Goal: Navigation & Orientation: Understand site structure

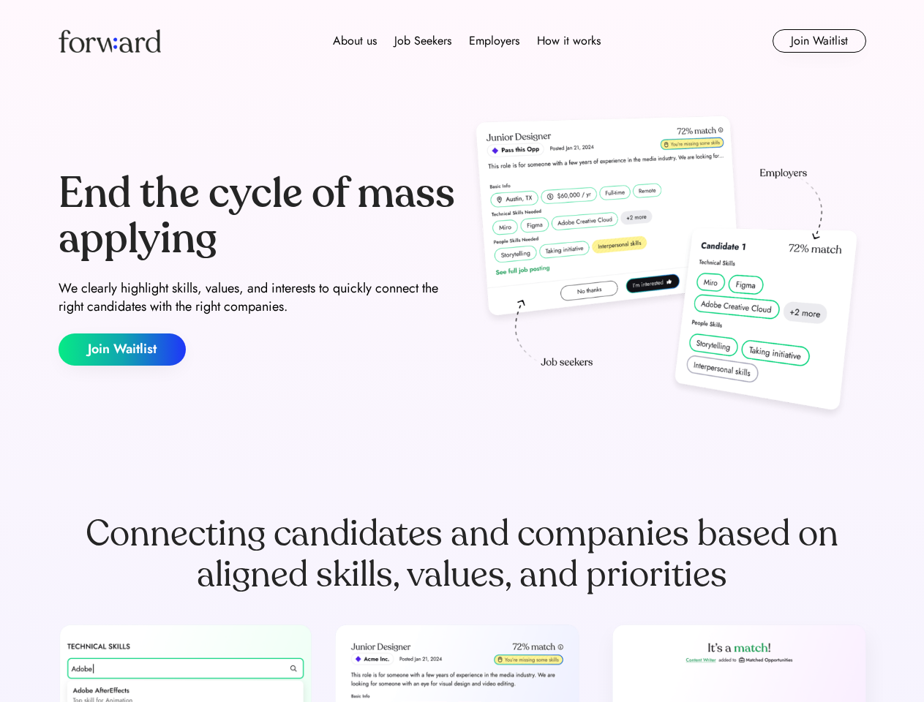
click at [461, 351] on div "End the cycle of mass applying We clearly highlight skills, values, and interes…" at bounding box center [462, 268] width 807 height 314
click at [462, 41] on div "About us Job Seekers Employers How it works" at bounding box center [466, 41] width 576 height 18
click at [110, 41] on img at bounding box center [110, 40] width 102 height 23
click at [467, 41] on div "About us Job Seekers Employers How it works" at bounding box center [466, 41] width 576 height 18
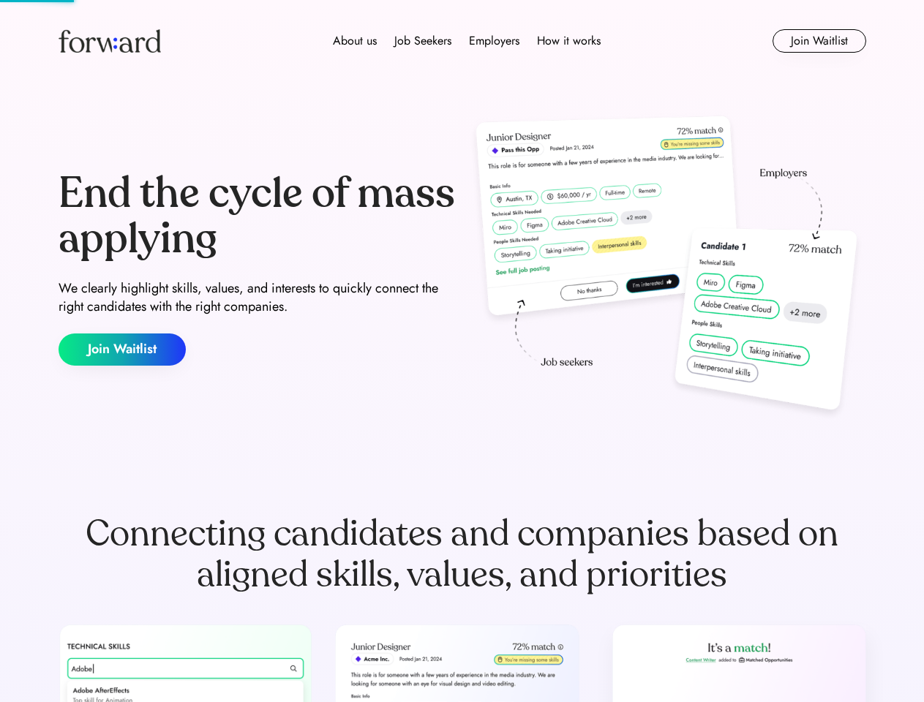
click at [355, 41] on div "About us" at bounding box center [355, 41] width 44 height 18
click at [423, 41] on div "Job Seekers" at bounding box center [422, 41] width 57 height 18
click at [494, 41] on div "Employers" at bounding box center [494, 41] width 50 height 18
click at [568, 41] on div "How it works" at bounding box center [569, 41] width 64 height 18
click at [818, 41] on button "Join Waitlist" at bounding box center [819, 40] width 94 height 23
